Goal: Transaction & Acquisition: Book appointment/travel/reservation

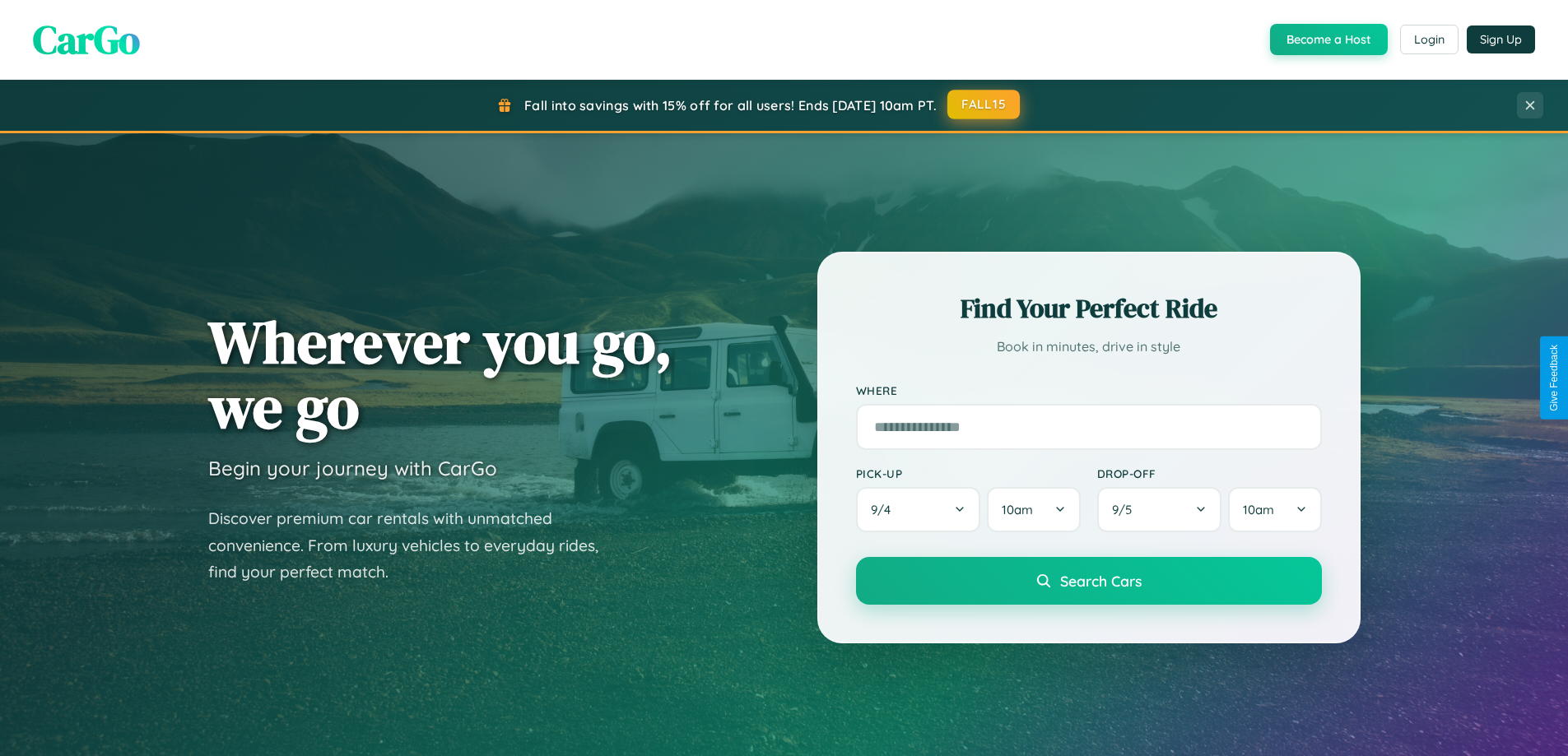
click at [985, 104] on button "FALL15" at bounding box center [984, 104] width 73 height 30
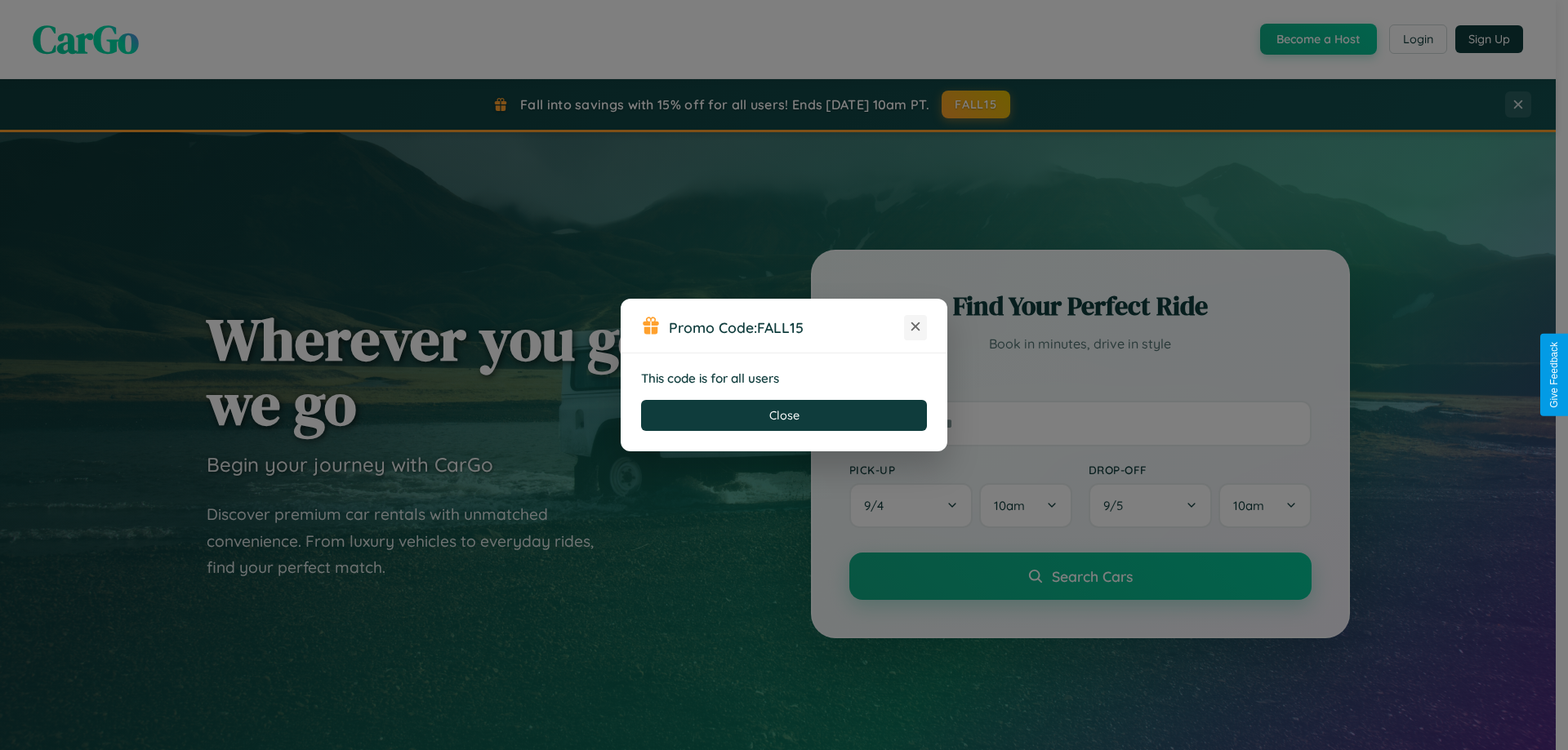
click at [915, 327] on icon at bounding box center [915, 327] width 16 height 16
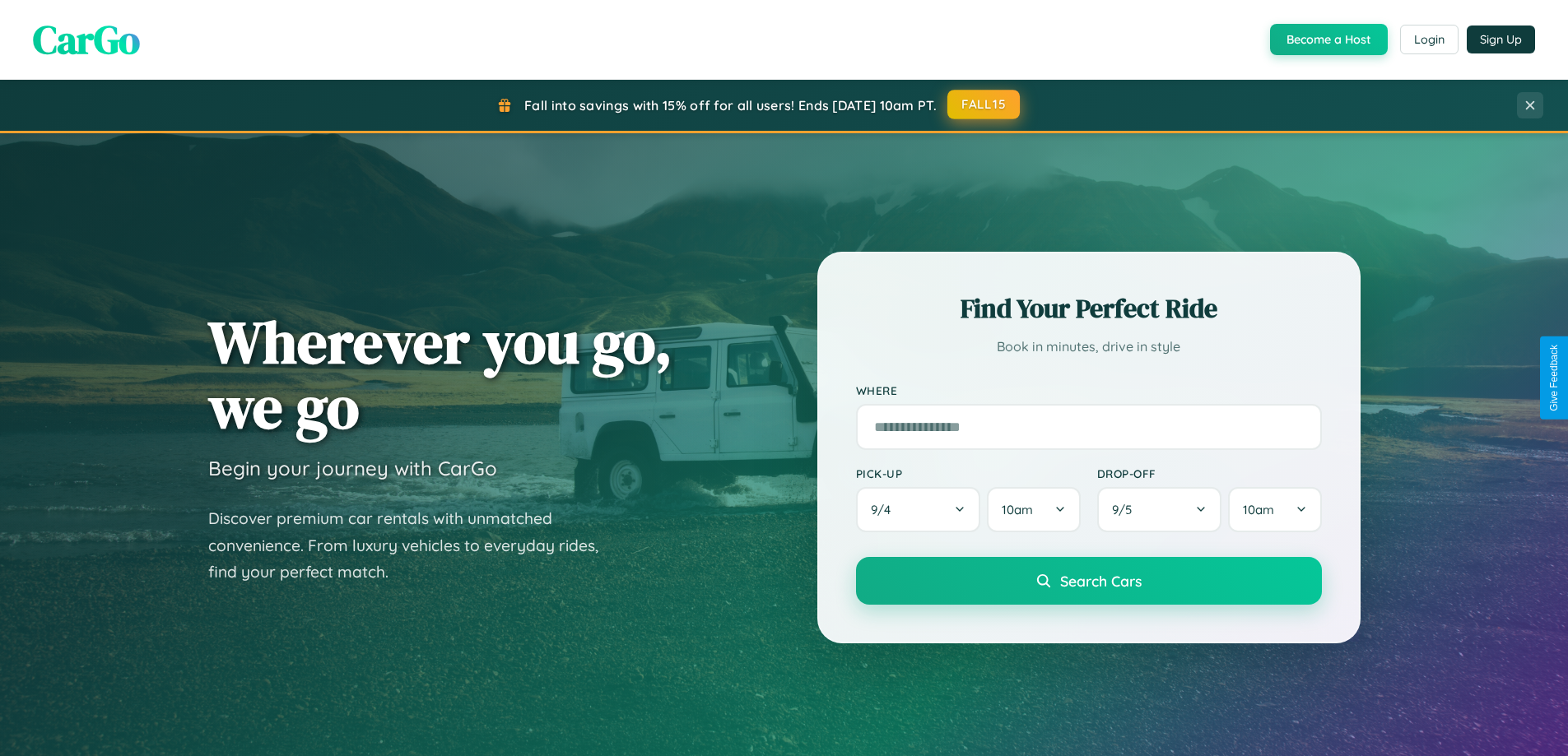
click at [985, 104] on button "FALL15" at bounding box center [984, 104] width 73 height 30
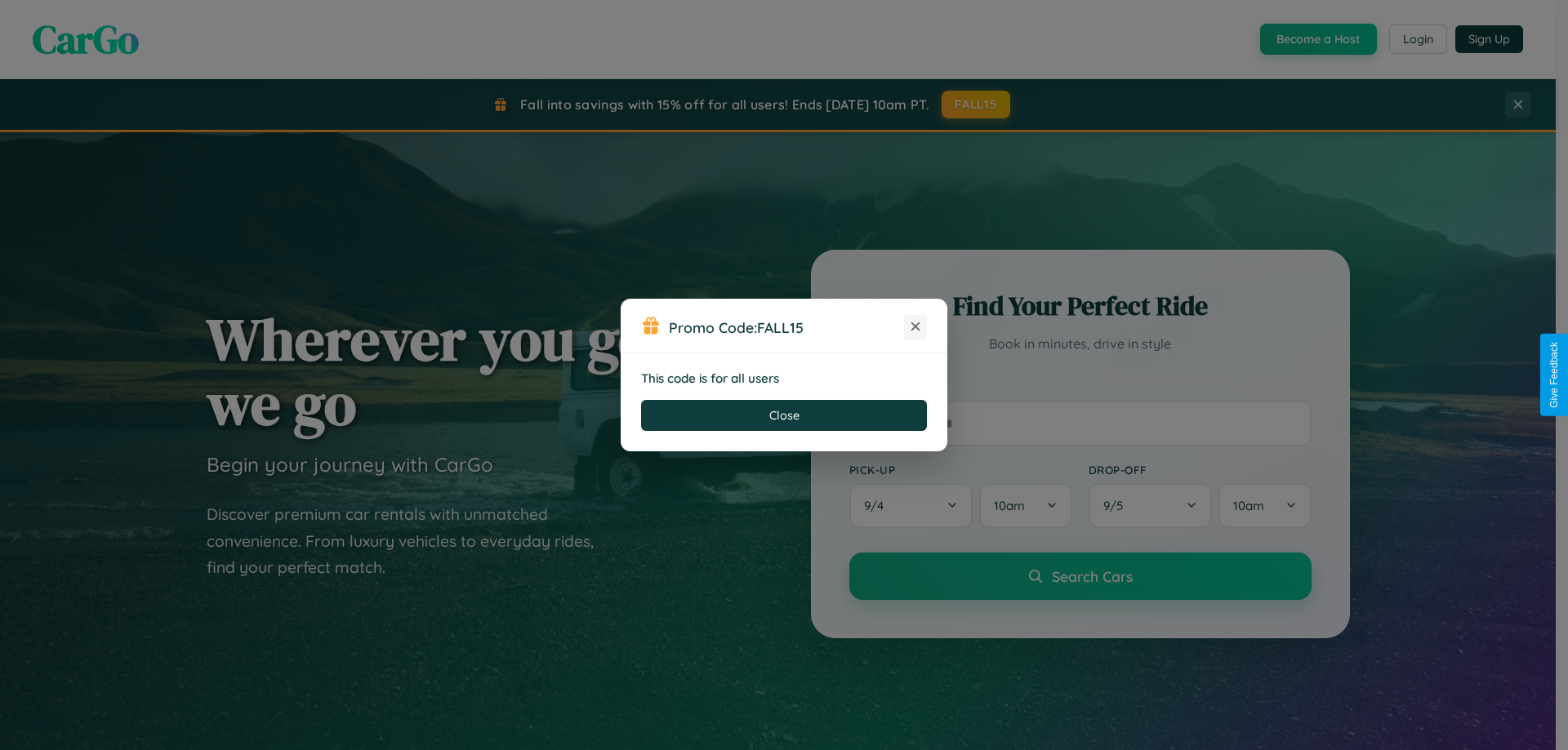
click at [915, 327] on icon at bounding box center [915, 327] width 16 height 16
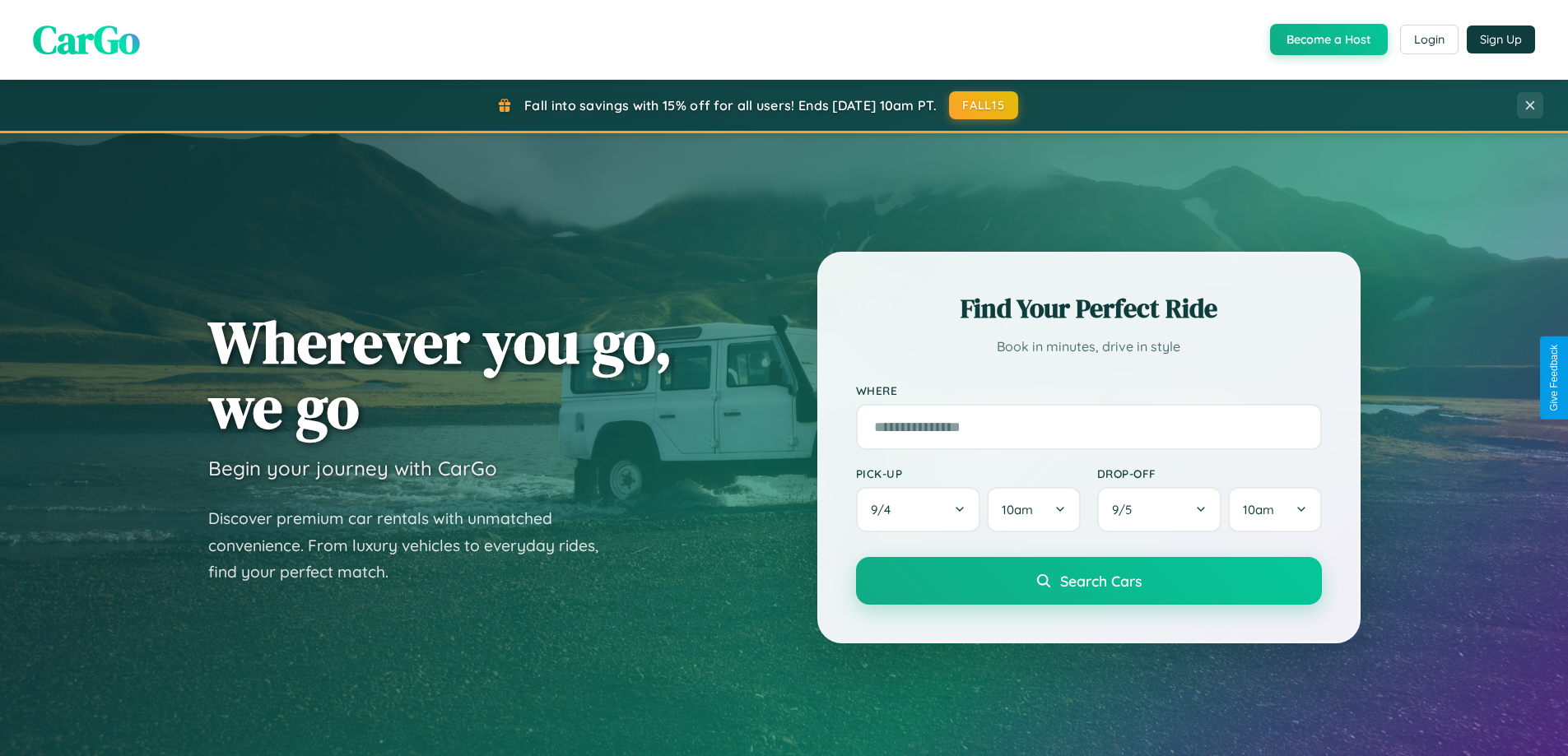
scroll to position [1449, 0]
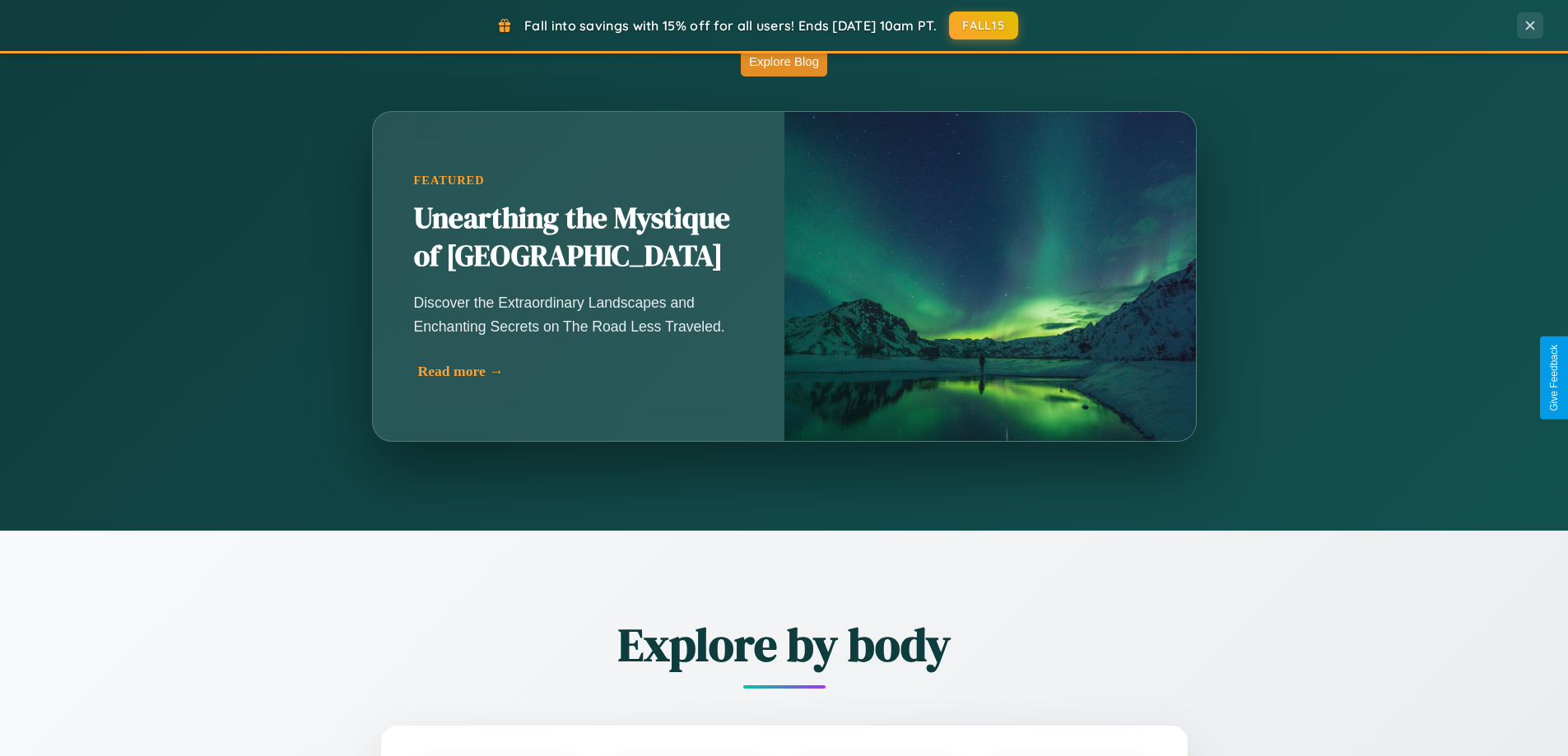
click at [578, 375] on div "Read more →" at bounding box center [583, 371] width 329 height 17
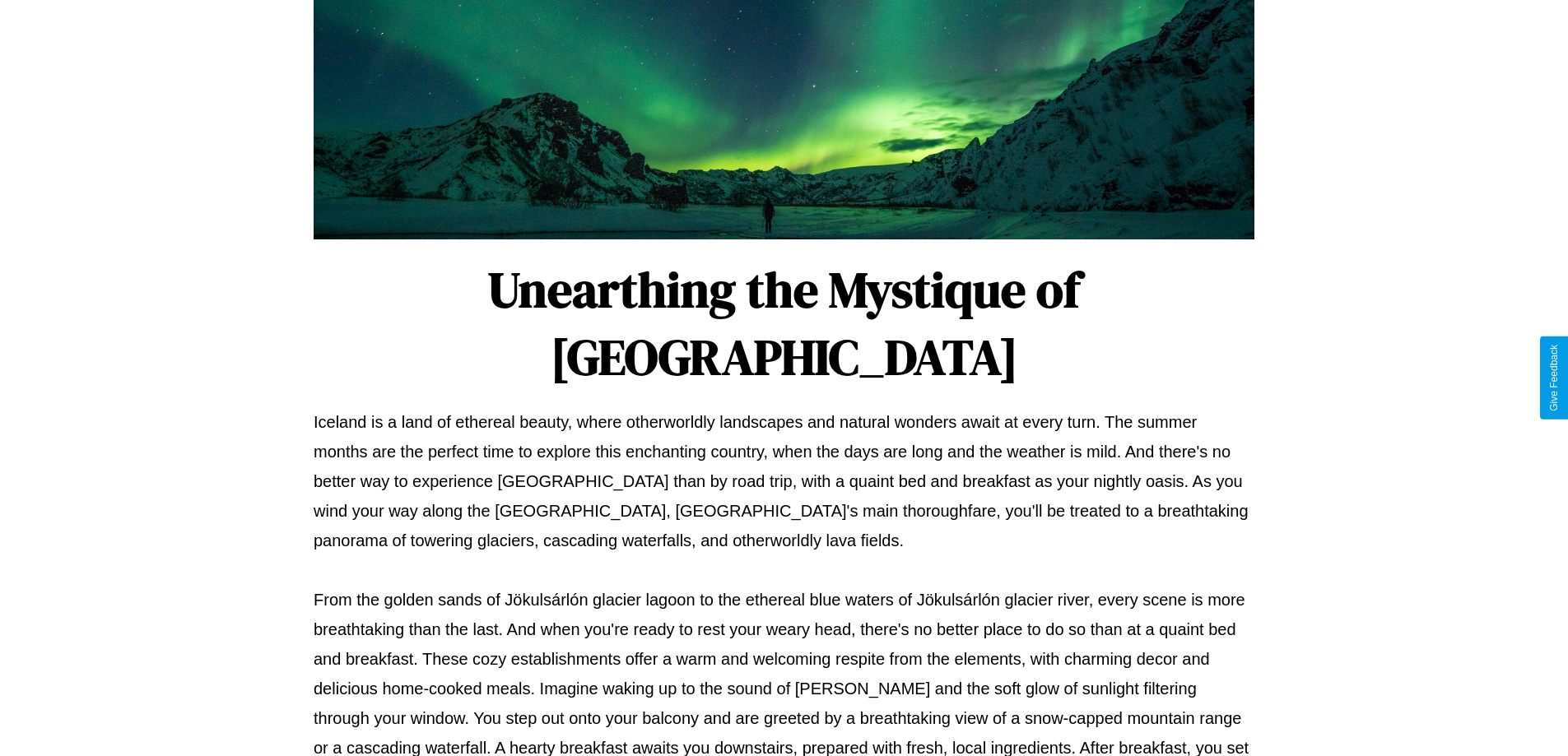
scroll to position [533, 0]
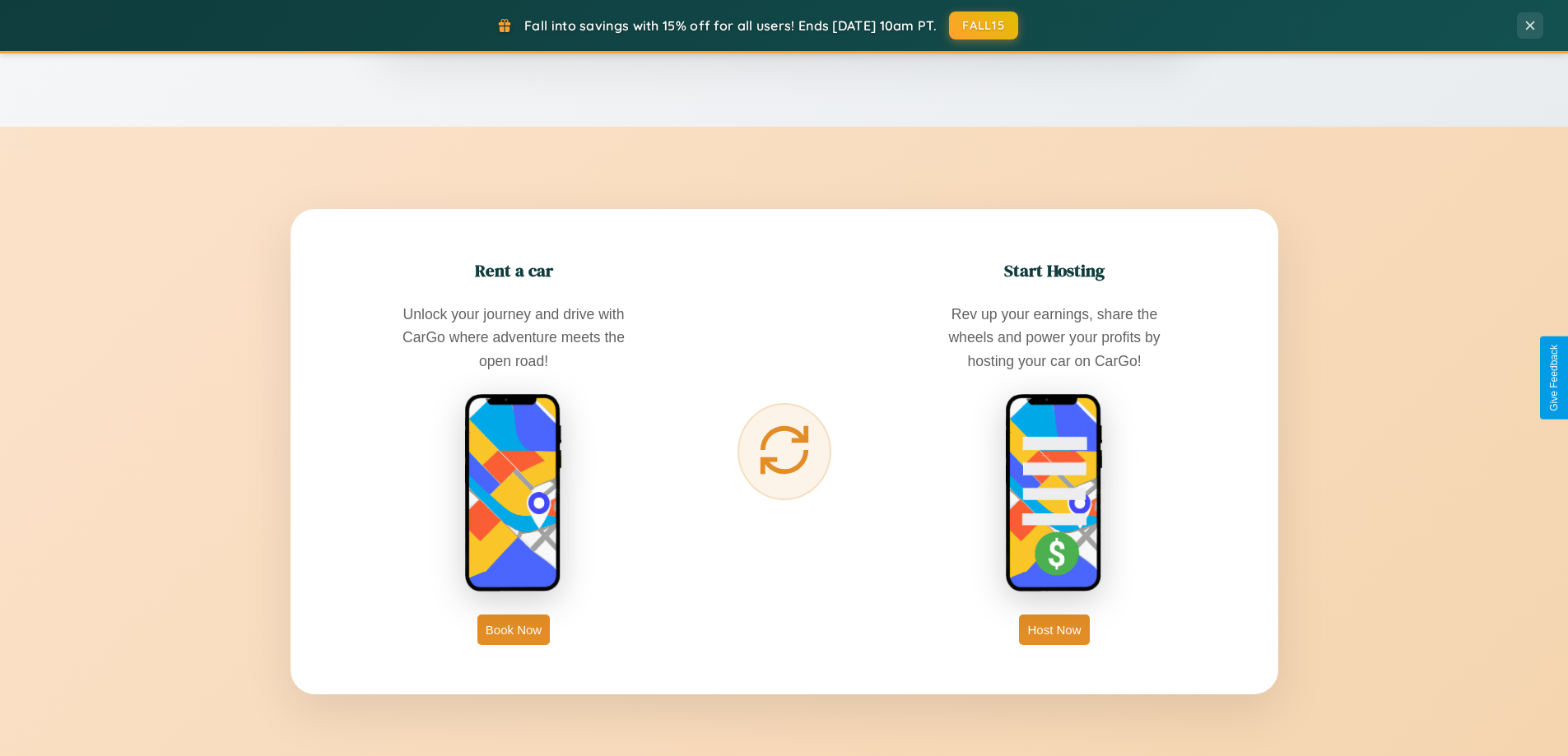
scroll to position [2644, 0]
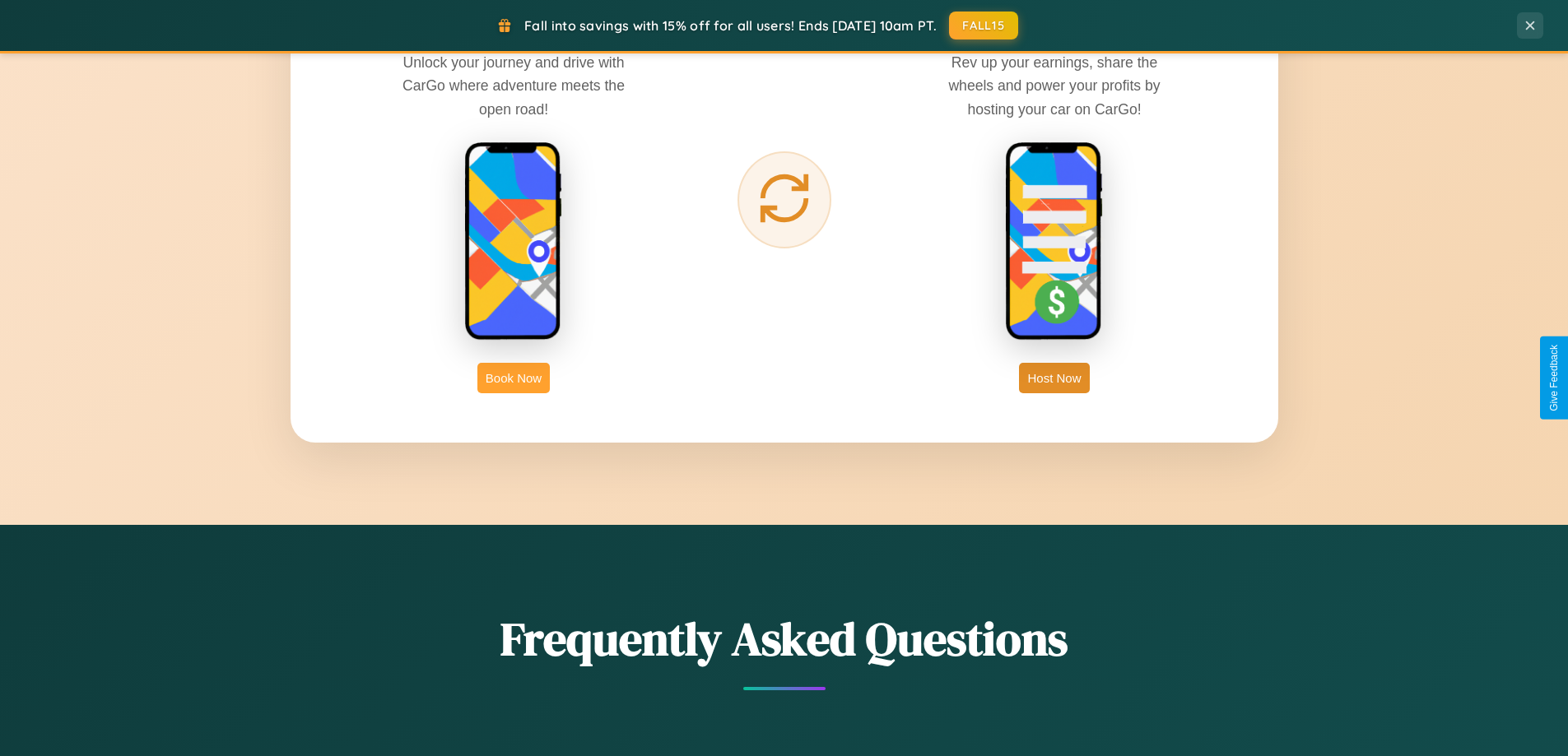
click at [514, 378] on button "Book Now" at bounding box center [514, 378] width 73 height 31
